Goal: Task Accomplishment & Management: Manage account settings

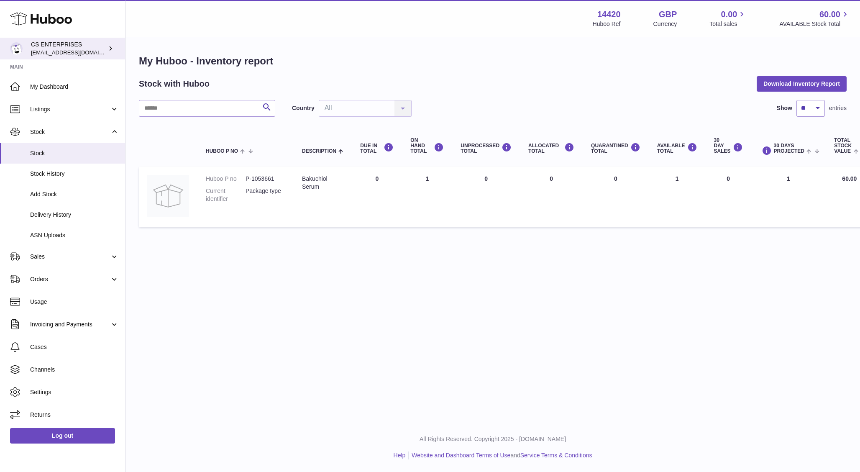
click at [56, 51] on span "[EMAIL_ADDRESS][DOMAIN_NAME]" at bounding box center [77, 52] width 92 height 7
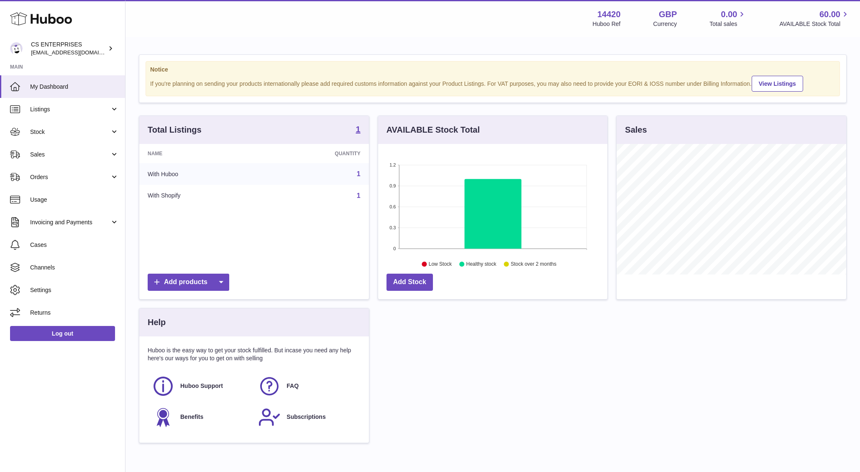
scroll to position [130, 230]
click at [70, 58] on link "CS ENTERPRISES csenterprisesholding@gmail.com" at bounding box center [62, 49] width 125 height 22
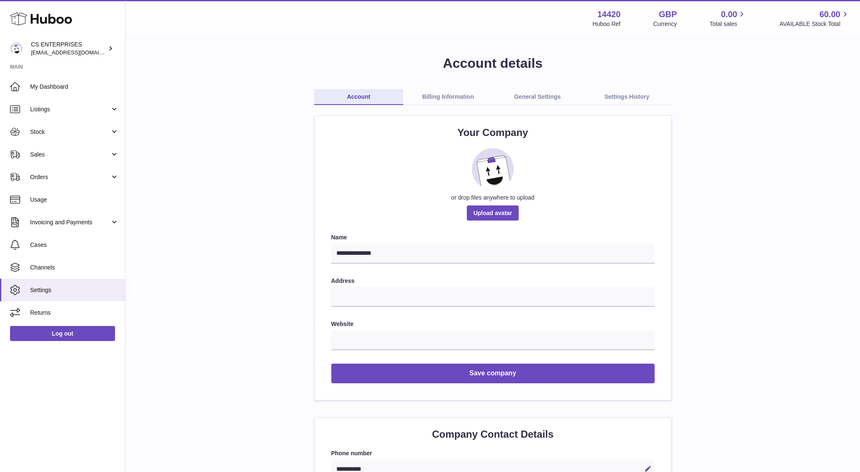
click at [443, 99] on link "Billing Information" at bounding box center [447, 97] width 89 height 16
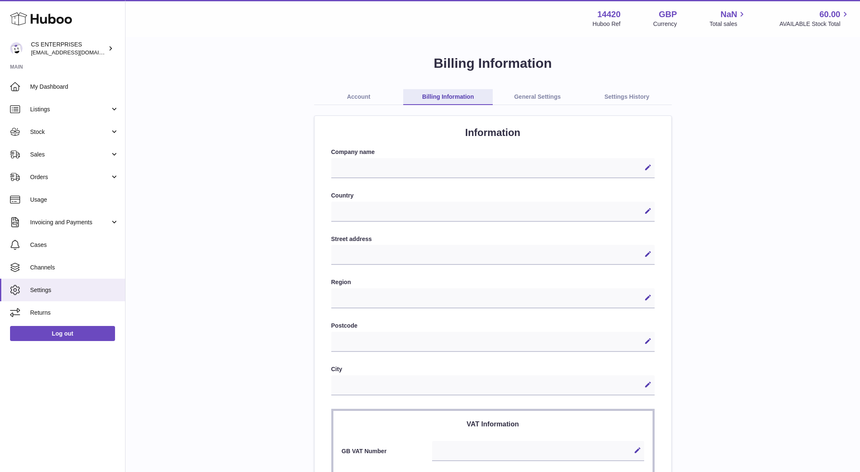
select select
click at [404, 167] on div "Edit Cancel Save" at bounding box center [492, 168] width 323 height 20
click at [644, 167] on icon at bounding box center [648, 167] width 8 height 8
click at [489, 170] on input "text" at bounding box center [492, 168] width 323 height 20
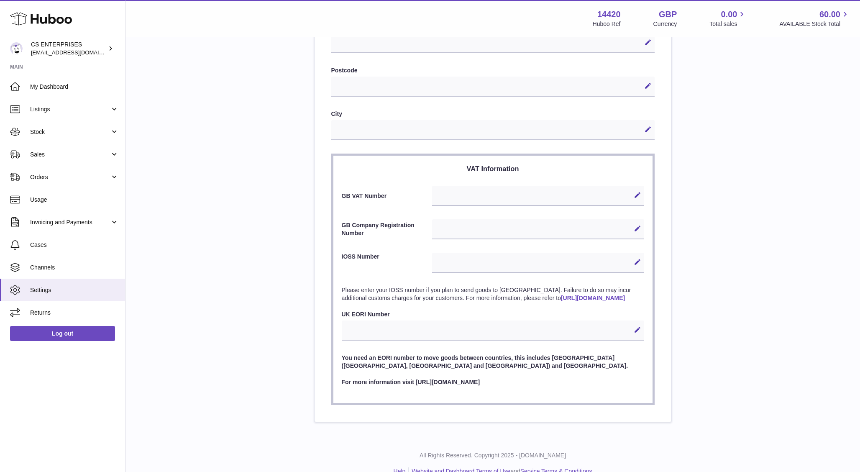
scroll to position [262, 0]
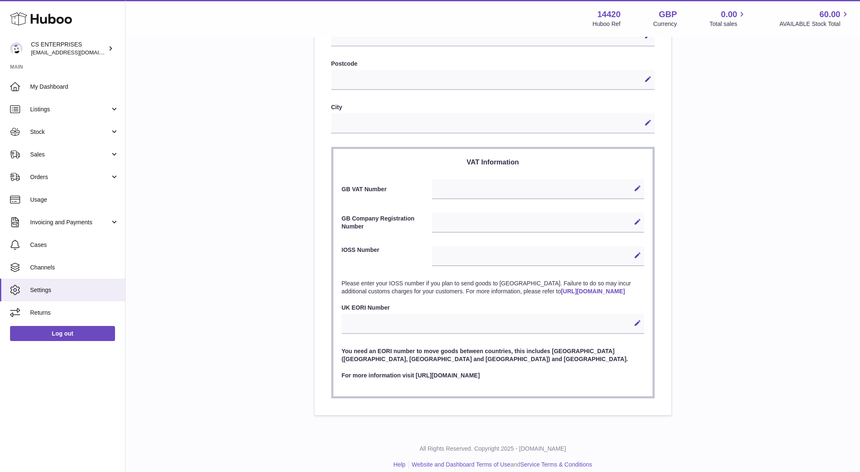
click at [441, 254] on div "Edit Cancel Save" at bounding box center [538, 256] width 212 height 20
click at [637, 254] on icon at bounding box center [637, 255] width 8 height 8
click at [551, 240] on section "VAT Information GB VAT Number Edit Cancel Save GB Company Registration Number E…" at bounding box center [492, 272] width 323 height 251
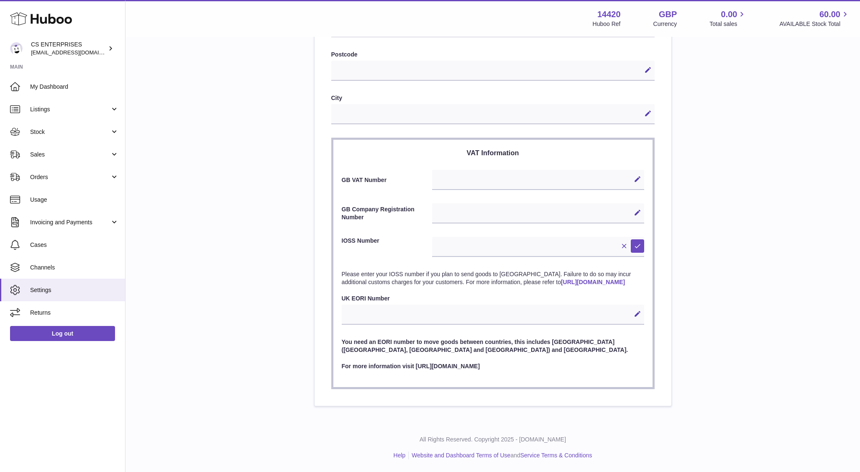
scroll to position [279, 0]
click at [384, 317] on div "Edit Cancel Save" at bounding box center [493, 314] width 302 height 20
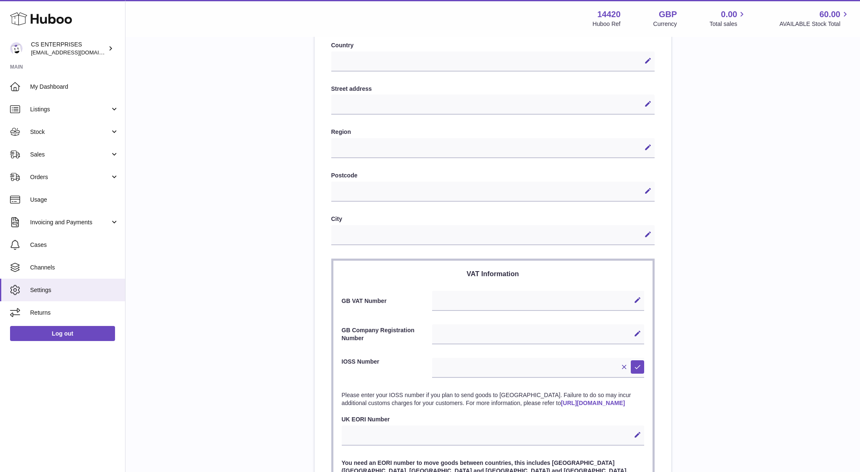
scroll to position [190, 0]
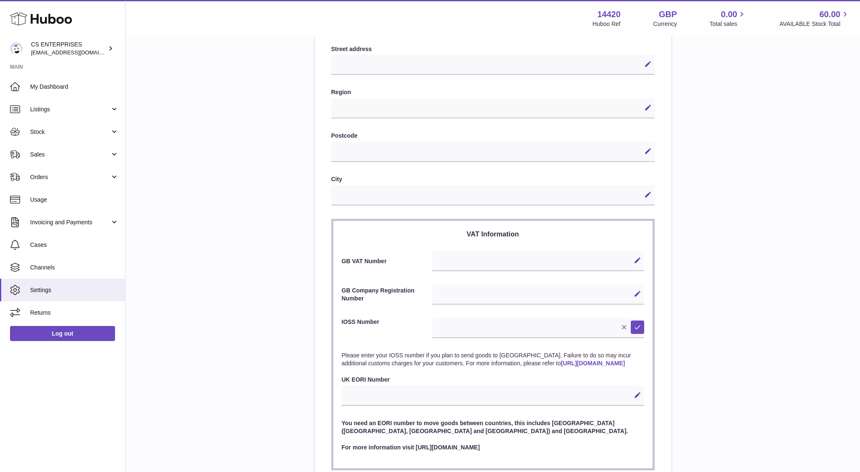
click at [622, 324] on icon at bounding box center [624, 327] width 8 height 8
click at [465, 262] on div "Edit Cancel Save" at bounding box center [538, 261] width 212 height 20
click at [45, 269] on span "Channels" at bounding box center [74, 267] width 89 height 8
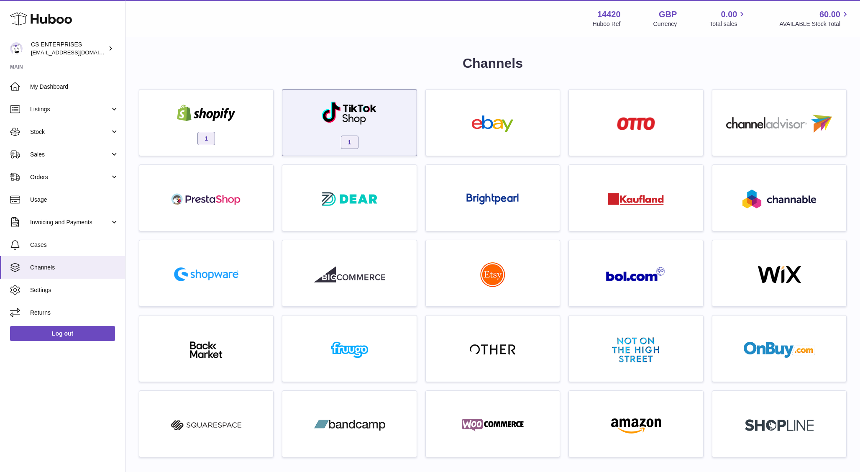
click at [370, 115] on img at bounding box center [349, 113] width 56 height 24
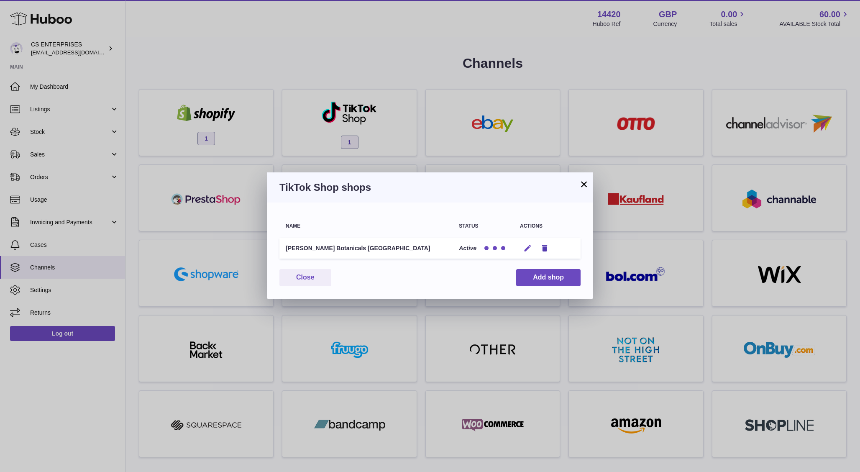
click at [528, 247] on icon "button" at bounding box center [527, 248] width 9 height 9
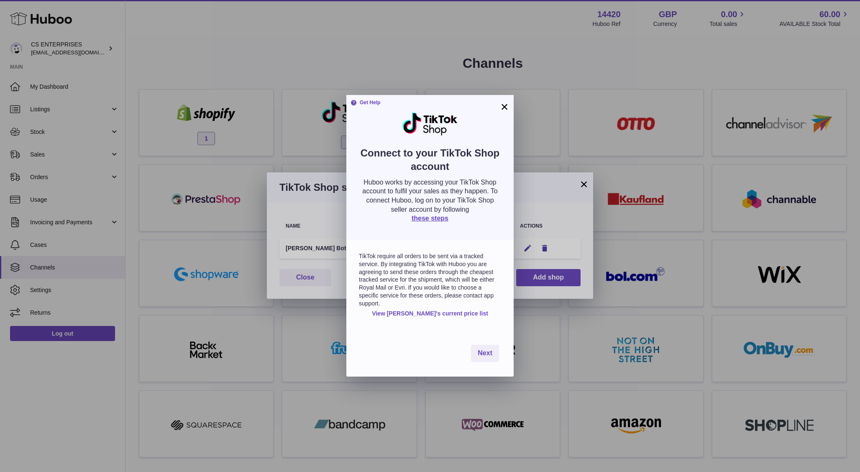
click at [504, 105] on button "×" at bounding box center [504, 107] width 10 height 10
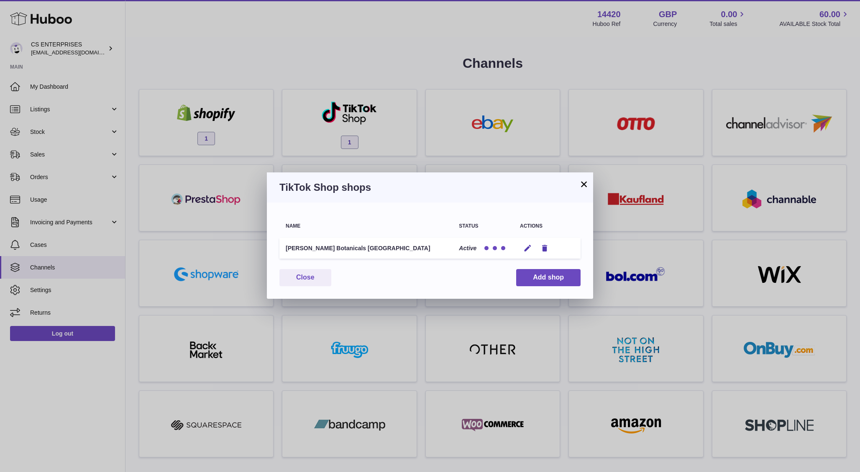
click at [582, 187] on button "×" at bounding box center [584, 184] width 10 height 10
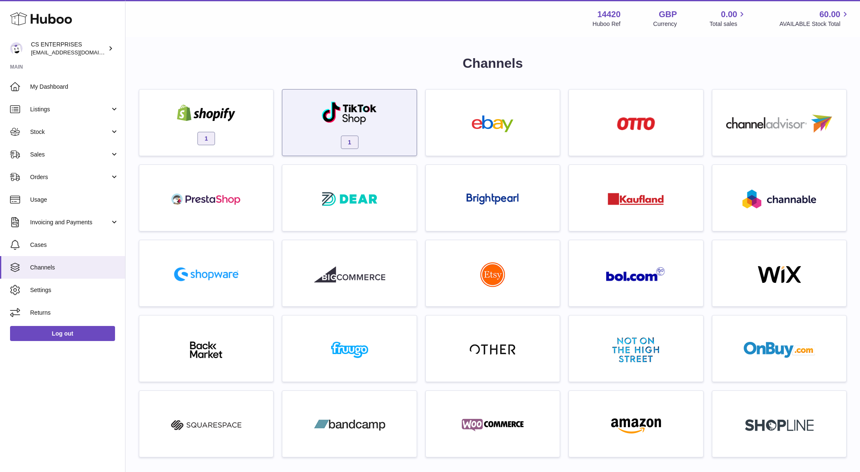
click at [367, 139] on div "1" at bounding box center [348, 125] width 125 height 54
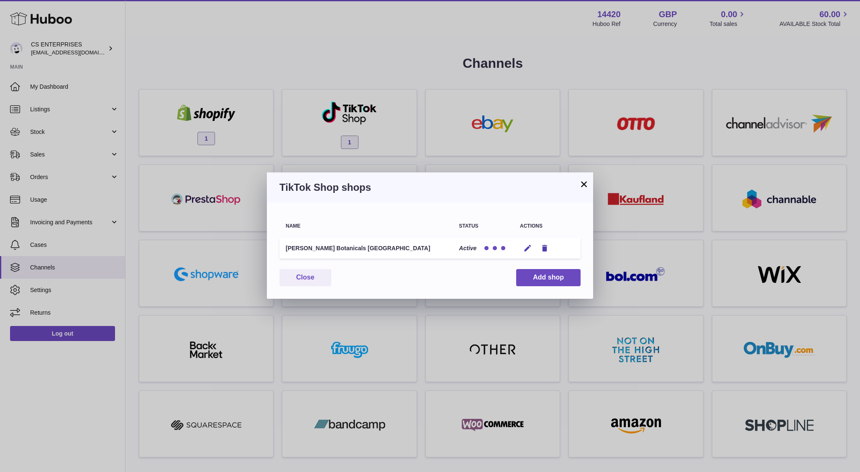
click at [581, 184] on button "×" at bounding box center [584, 184] width 10 height 10
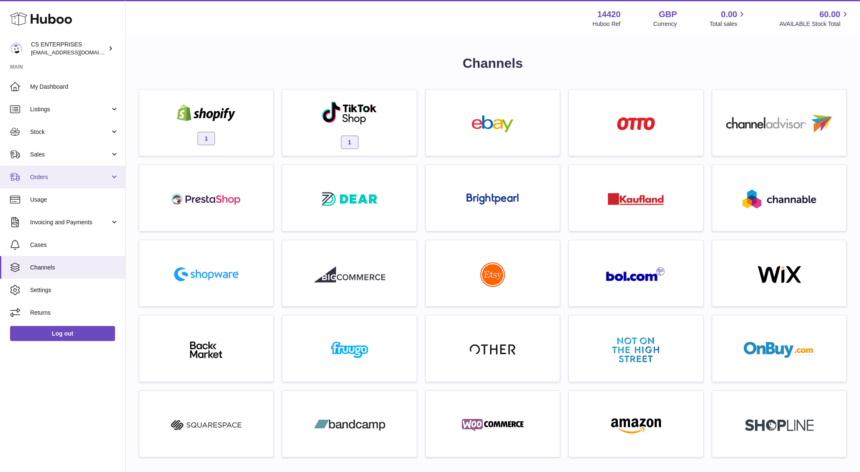
click at [38, 174] on span "Orders" at bounding box center [70, 177] width 80 height 8
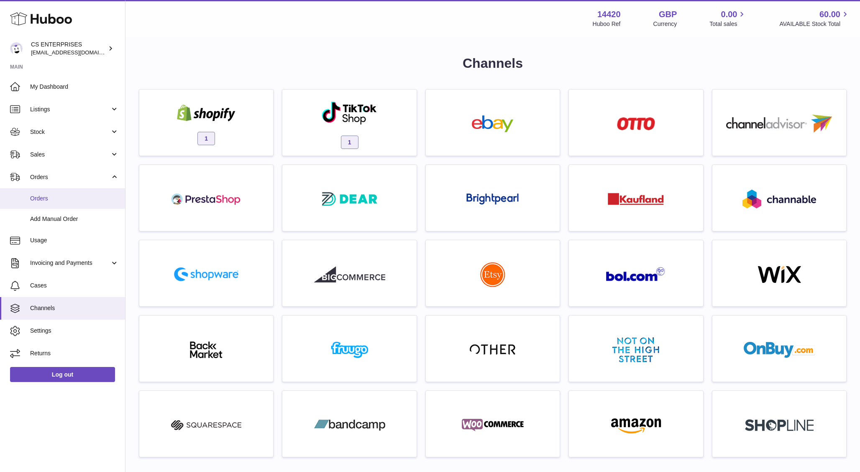
click at [47, 191] on link "Orders" at bounding box center [62, 198] width 125 height 20
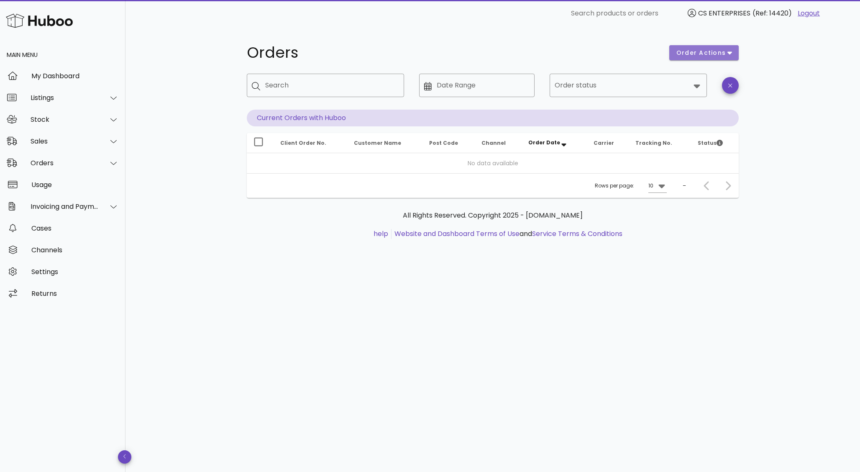
click at [695, 48] on button "order actions" at bounding box center [703, 52] width 69 height 15
click at [792, 154] on div "Orders order actions ​ Search ​ Date Range ​ Order status Current Orders with H…" at bounding box center [492, 249] width 734 height 445
click at [56, 79] on div "My Dashboard" at bounding box center [74, 76] width 87 height 8
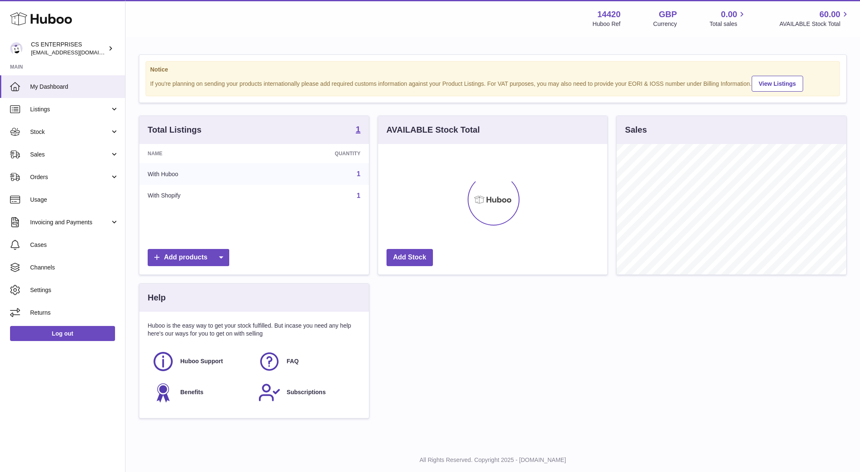
scroll to position [130, 230]
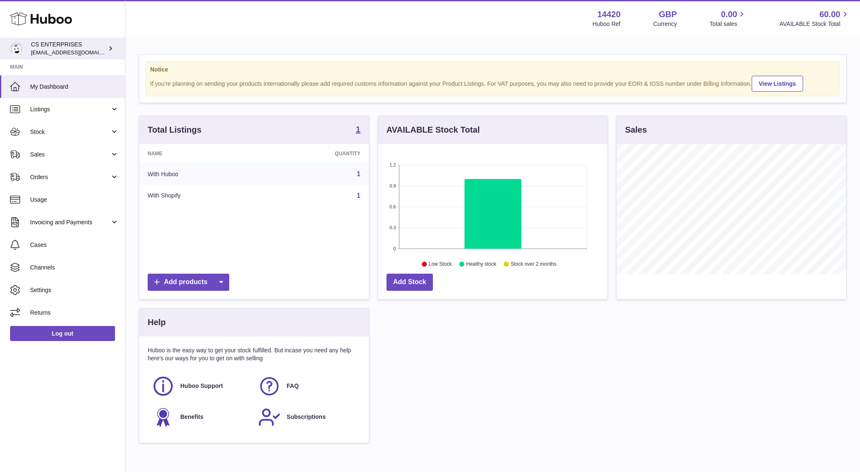
click at [71, 44] on div "CS ENTERPRISES [EMAIL_ADDRESS][DOMAIN_NAME]" at bounding box center [68, 49] width 75 height 16
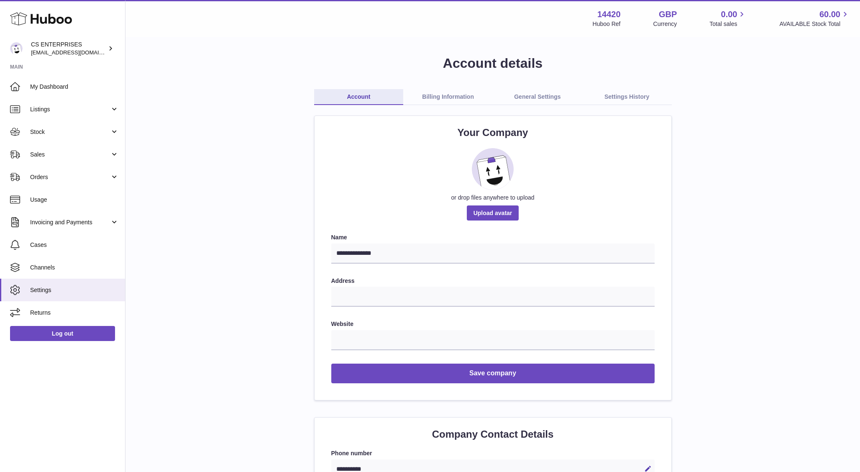
click at [450, 98] on link "Billing Information" at bounding box center [447, 97] width 89 height 16
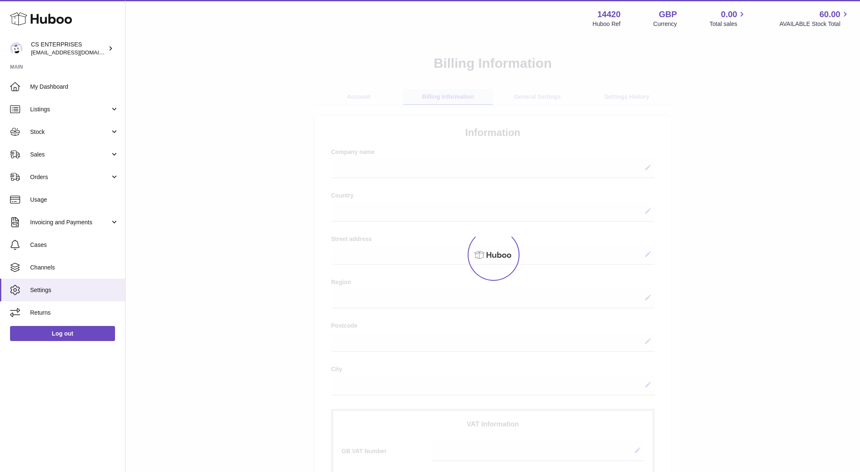
select select
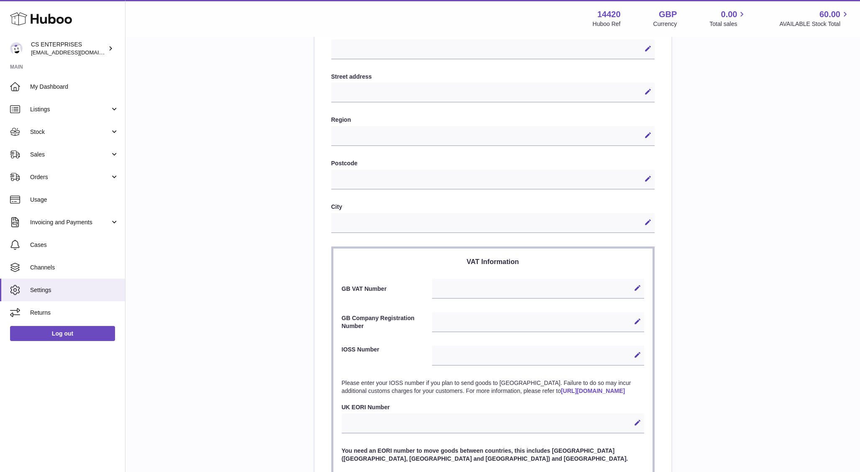
scroll to position [174, 0]
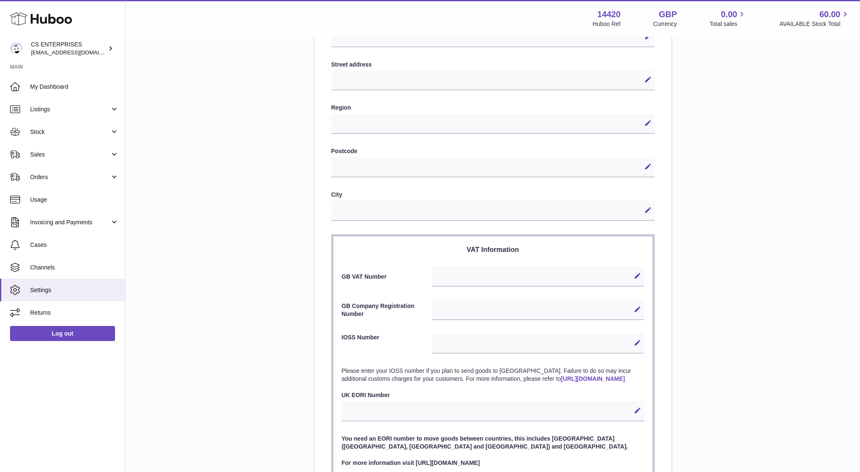
click at [459, 278] on div "Edit Cancel Save" at bounding box center [538, 276] width 212 height 20
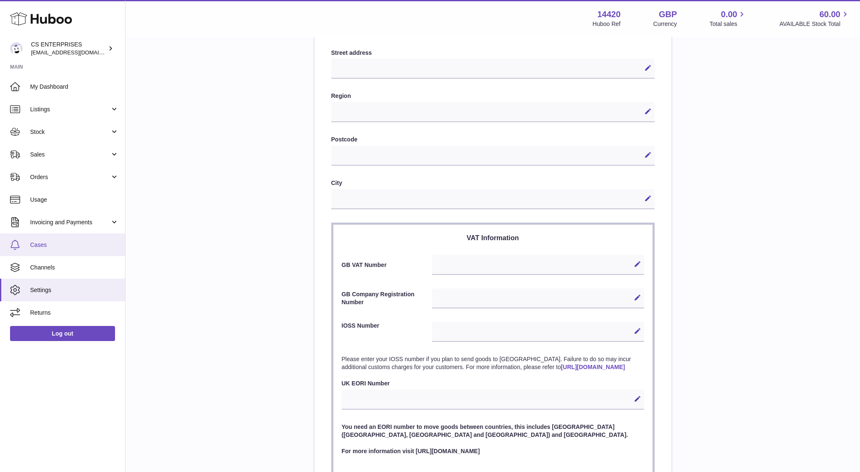
scroll to position [184, 0]
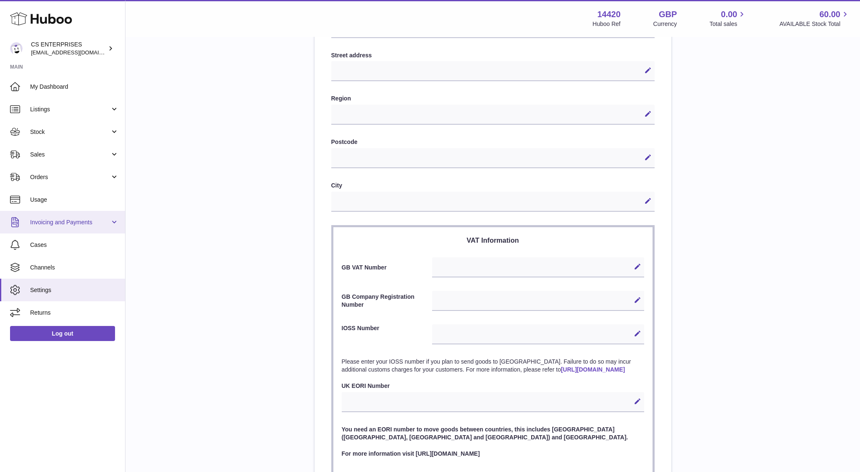
click at [55, 224] on span "Invoicing and Payments" at bounding box center [70, 222] width 80 height 8
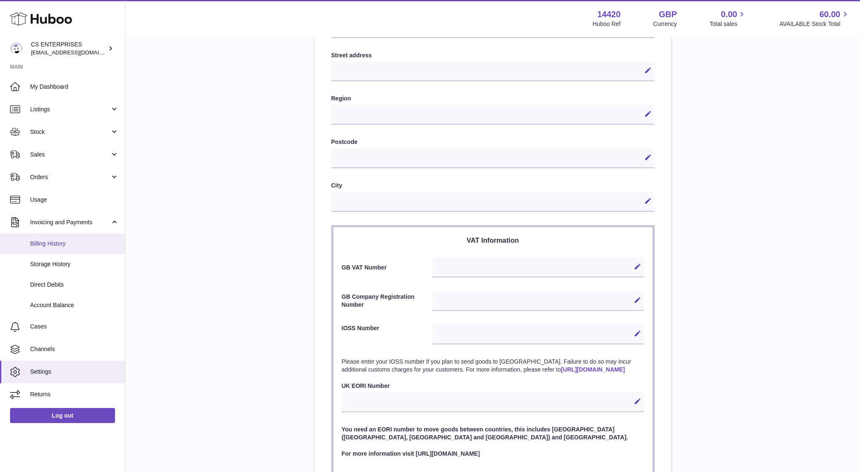
click at [77, 240] on span "Billing History" at bounding box center [74, 244] width 89 height 8
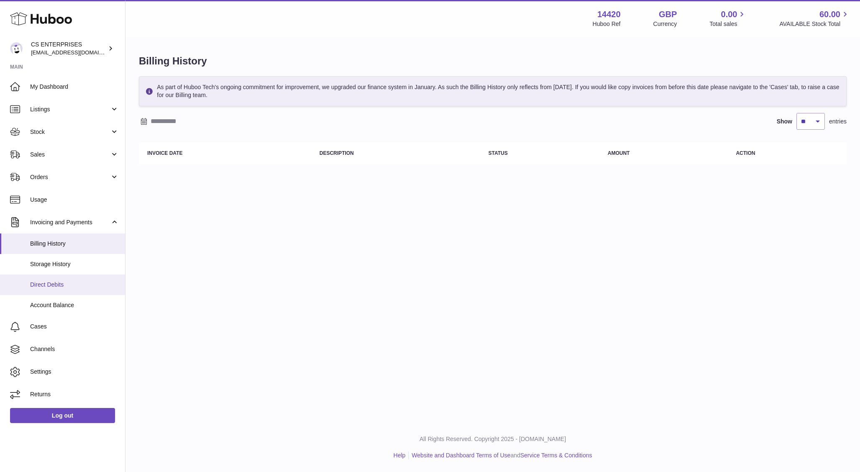
click at [48, 277] on link "Direct Debits" at bounding box center [62, 284] width 125 height 20
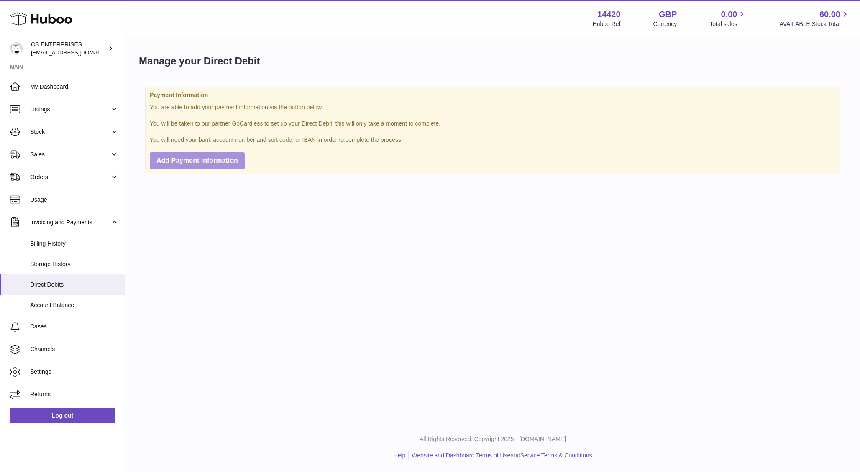
click at [221, 165] on button "Add Payment Information" at bounding box center [197, 160] width 95 height 17
click at [49, 248] on link "Billing History" at bounding box center [62, 243] width 125 height 20
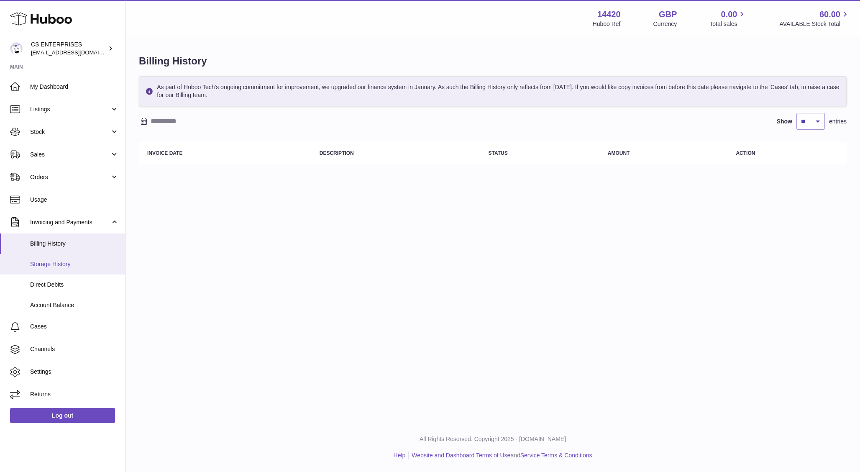
click at [41, 274] on link "Direct Debits" at bounding box center [62, 284] width 125 height 20
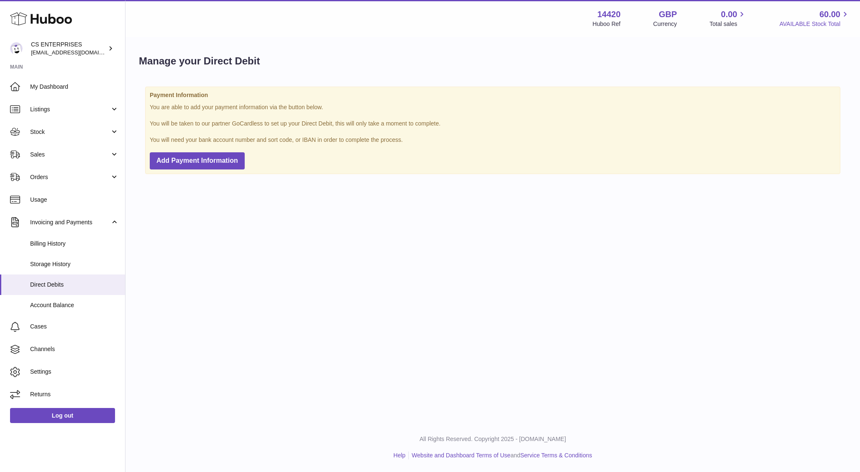
click at [833, 14] on span "60.00" at bounding box center [829, 14] width 21 height 11
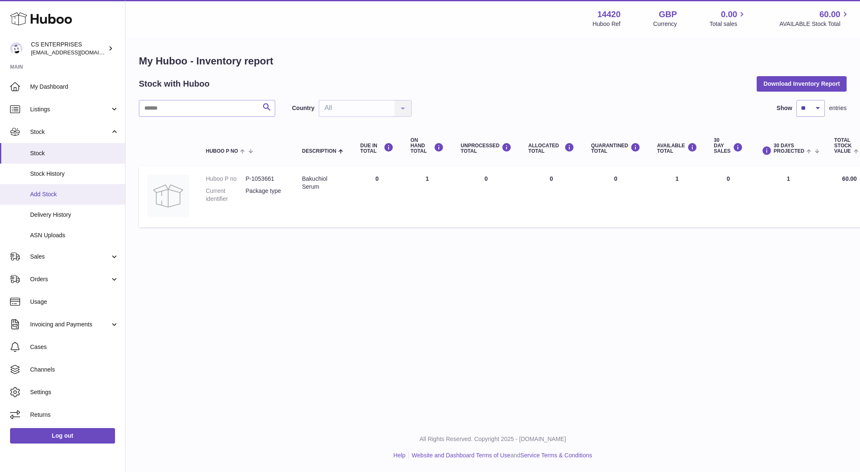
click at [59, 194] on span "Add Stock" at bounding box center [74, 194] width 89 height 8
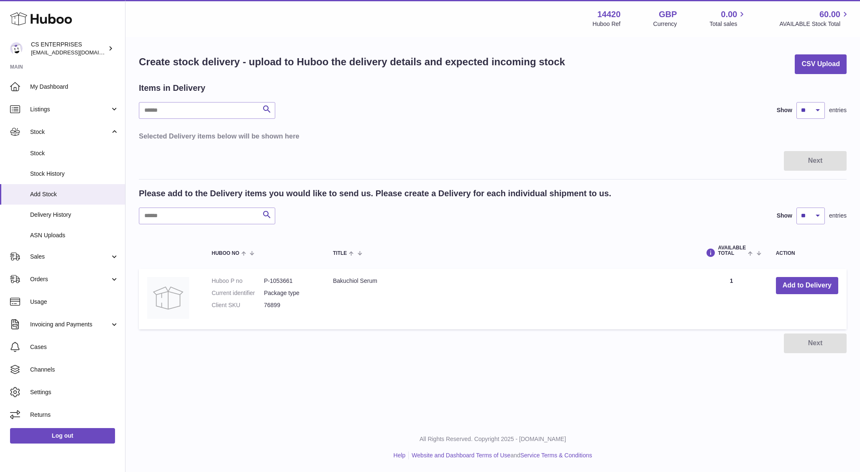
click at [730, 281] on td "AVAILABLE Total 1" at bounding box center [731, 298] width 72 height 61
click at [806, 281] on button "Add to Delivery" at bounding box center [807, 285] width 62 height 17
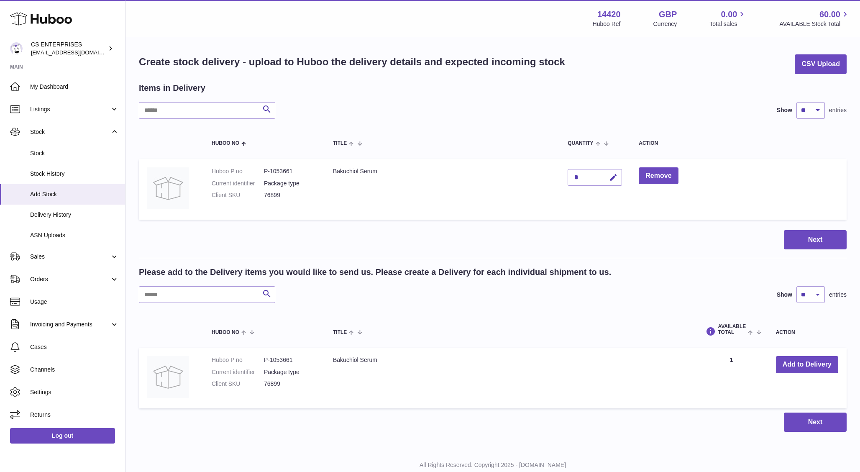
click at [585, 176] on div "*" at bounding box center [594, 177] width 54 height 17
click at [269, 193] on dd "76899" at bounding box center [290, 195] width 52 height 8
click at [597, 176] on div "*" at bounding box center [594, 177] width 54 height 17
click at [579, 175] on div "*" at bounding box center [594, 177] width 54 height 17
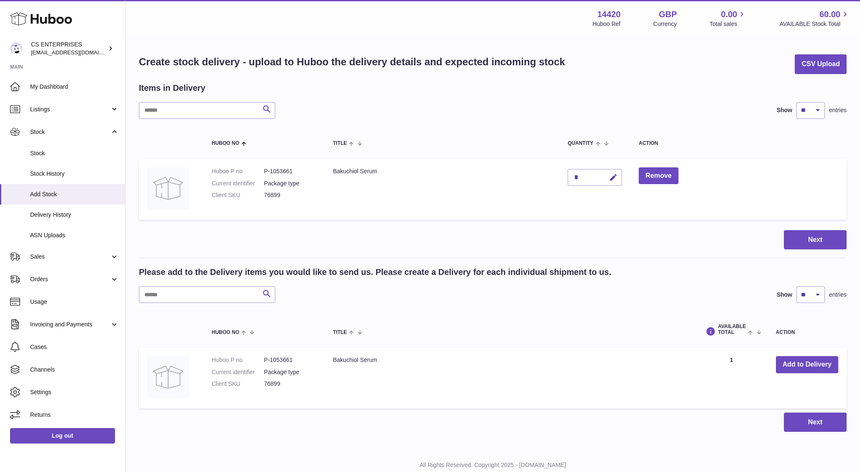
click at [579, 177] on div "*" at bounding box center [594, 177] width 54 height 17
click at [616, 178] on icon "button" at bounding box center [613, 177] width 9 height 9
click at [588, 179] on button "button" at bounding box center [595, 177] width 16 height 13
click at [580, 178] on div "*" at bounding box center [594, 177] width 54 height 17
click at [605, 177] on button "button" at bounding box center [612, 177] width 20 height 17
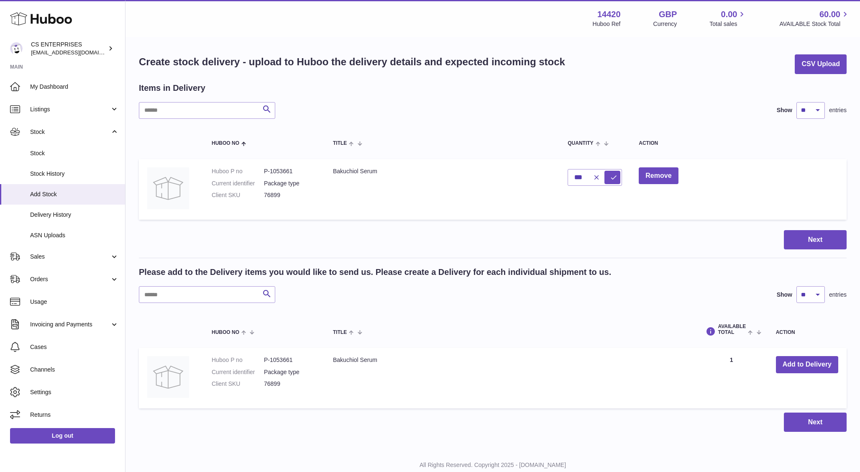
click at [687, 147] on th "Action" at bounding box center [738, 142] width 216 height 23
click at [796, 367] on button "Add to Delivery" at bounding box center [807, 364] width 62 height 17
click at [794, 367] on button "Add to Delivery" at bounding box center [807, 364] width 62 height 17
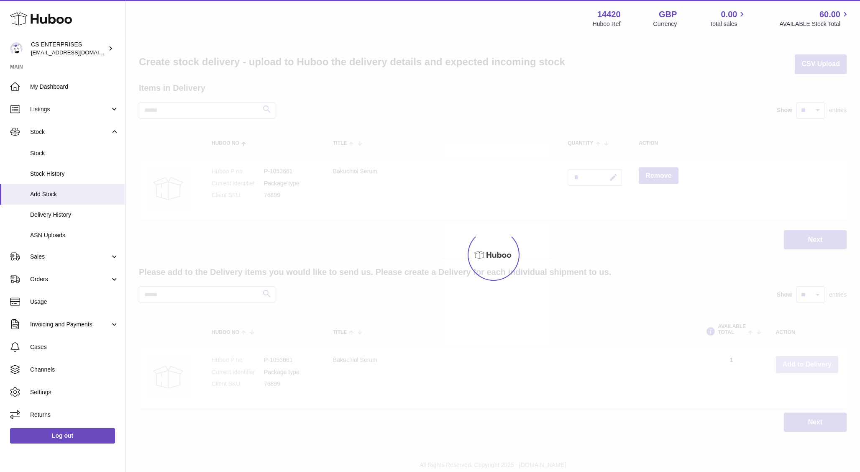
type input "*"
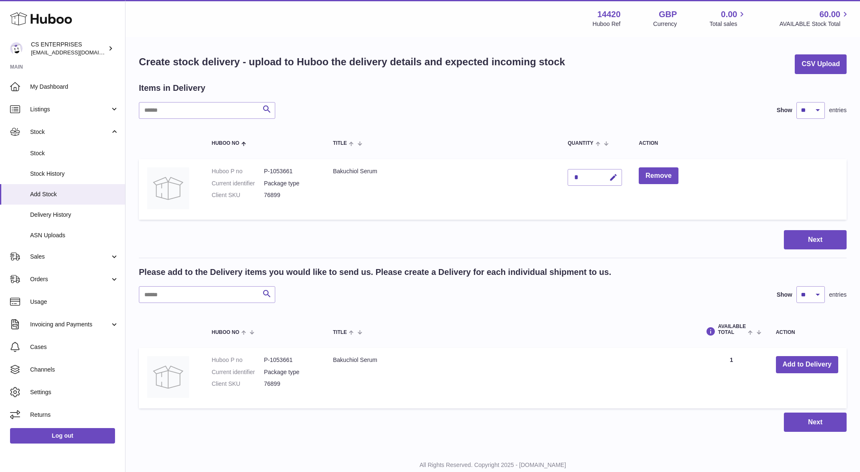
click at [583, 177] on div "*" at bounding box center [594, 177] width 54 height 17
click at [577, 176] on div "*" at bounding box center [594, 177] width 54 height 17
click at [611, 177] on icon "button" at bounding box center [613, 177] width 9 height 9
click at [593, 176] on icon "button" at bounding box center [596, 178] width 8 height 8
click at [614, 178] on icon "button" at bounding box center [613, 177] width 9 height 9
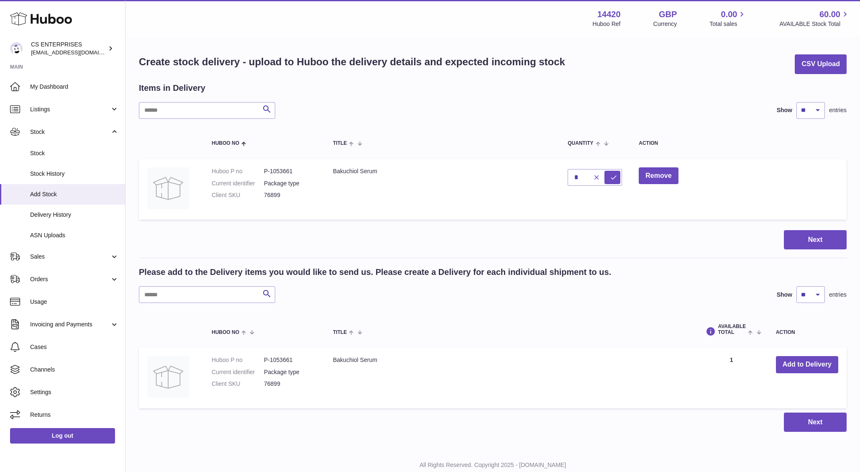
click at [595, 174] on icon "button" at bounding box center [596, 178] width 8 height 8
